Goal: Task Accomplishment & Management: Use online tool/utility

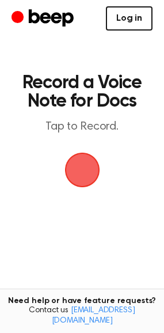
click at [124, 23] on link "Log in" at bounding box center [129, 18] width 47 height 24
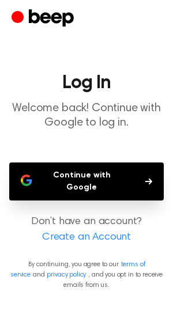
click at [113, 176] on button "Continue with Google" at bounding box center [86, 181] width 154 height 38
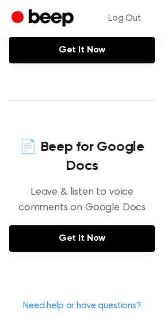
scroll to position [518, 0]
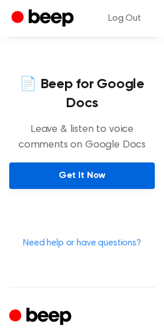
click at [95, 175] on link "Get It Now" at bounding box center [82, 175] width 146 height 26
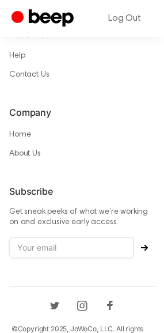
scroll to position [986, 0]
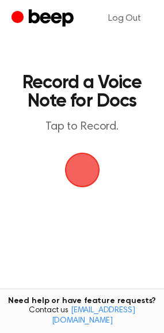
click at [68, 168] on span "button" at bounding box center [82, 170] width 48 height 48
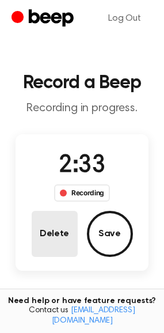
click at [60, 235] on button "Delete" at bounding box center [55, 234] width 46 height 46
